Goal: Task Accomplishment & Management: Manage account settings

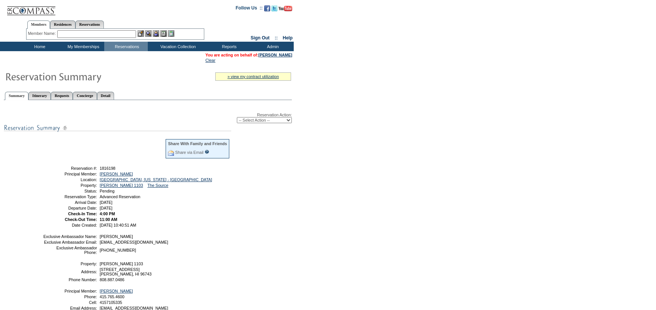
click at [269, 120] on select "-- Select Action -- Modify Reservation Dates Modify Reservation Cost Modify Occ…" at bounding box center [264, 120] width 55 height 6
select select "ConfirmRes"
click at [237, 117] on select "-- Select Action -- Modify Reservation Dates Modify Reservation Cost Modify Occ…" at bounding box center [264, 120] width 55 height 6
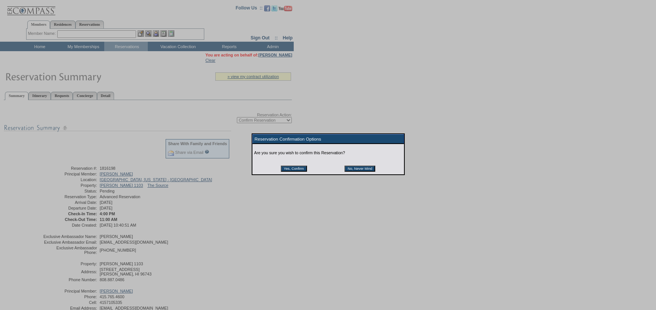
click at [291, 166] on input "Yes, Confirm" at bounding box center [294, 169] width 26 height 6
click at [288, 170] on input "Yes, Confirm" at bounding box center [294, 169] width 26 height 6
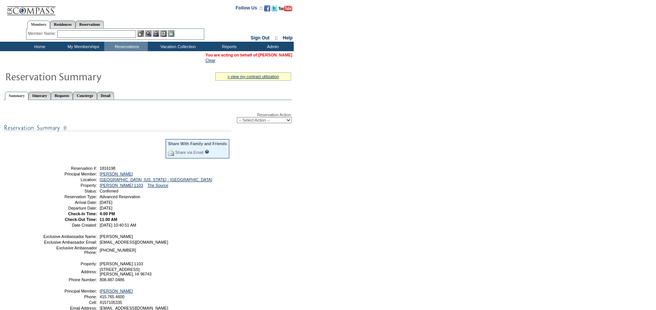
click at [282, 55] on link "[PERSON_NAME]" at bounding box center [275, 55] width 34 height 5
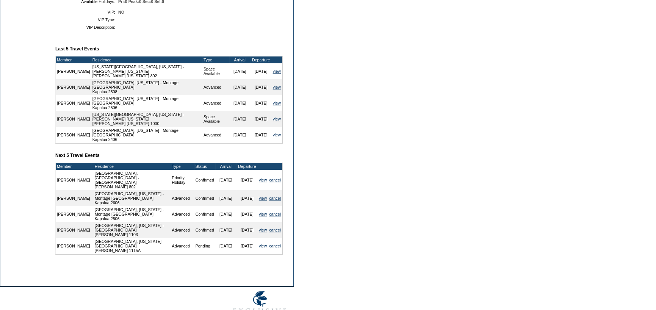
scroll to position [272, 0]
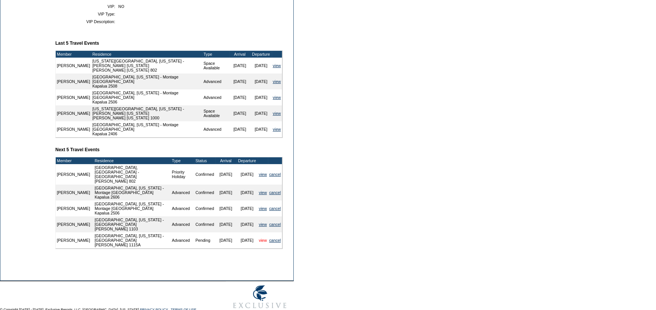
click at [259, 238] on link "view" at bounding box center [263, 240] width 8 height 5
